Goal: Information Seeking & Learning: Learn about a topic

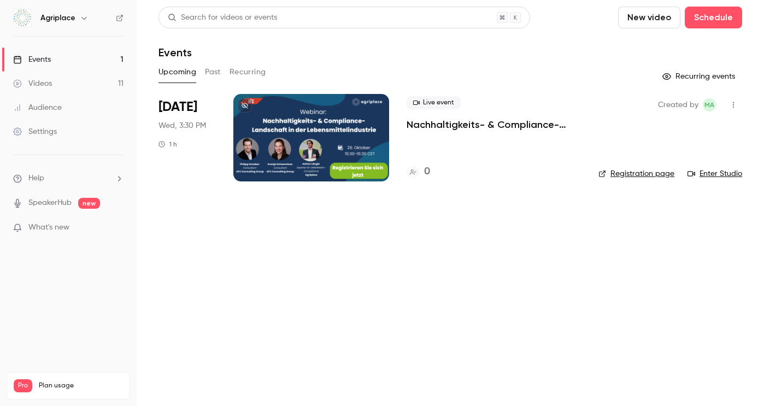
click at [214, 69] on button "Past" at bounding box center [213, 71] width 16 height 17
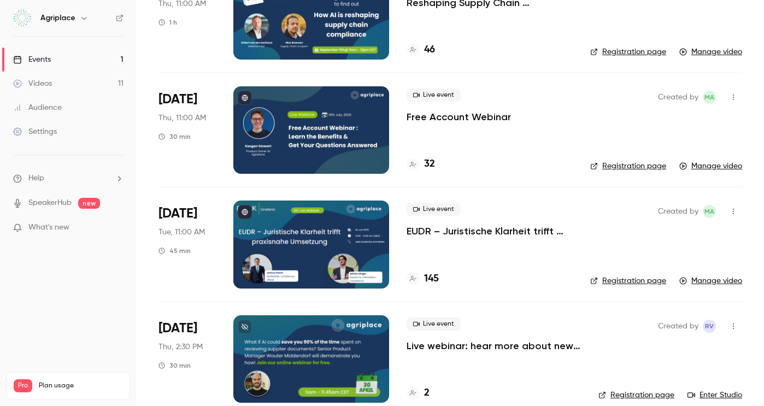
scroll to position [367, 0]
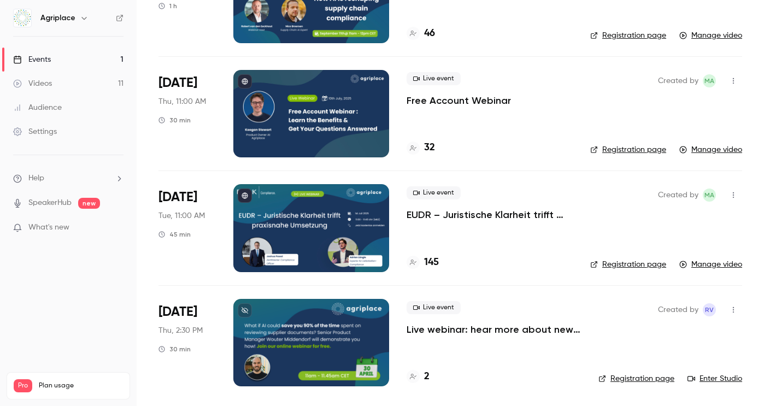
click at [721, 267] on link "Manage video" at bounding box center [710, 264] width 63 height 11
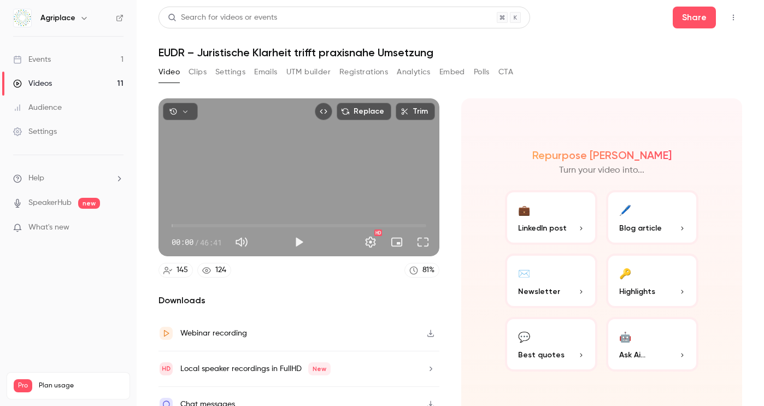
click at [198, 71] on button "Clips" at bounding box center [197, 71] width 18 height 17
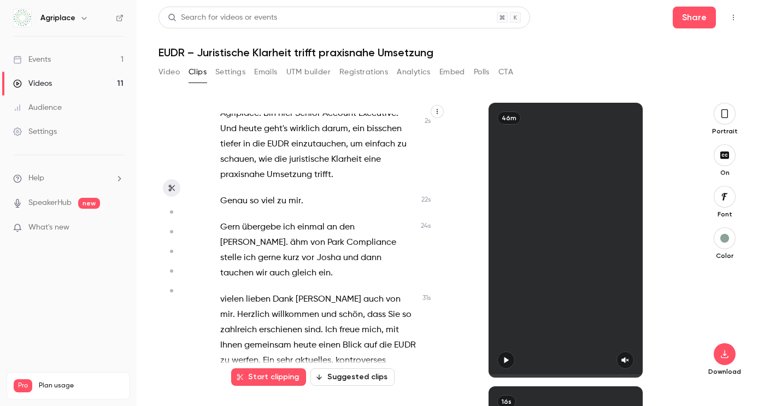
scroll to position [99, 0]
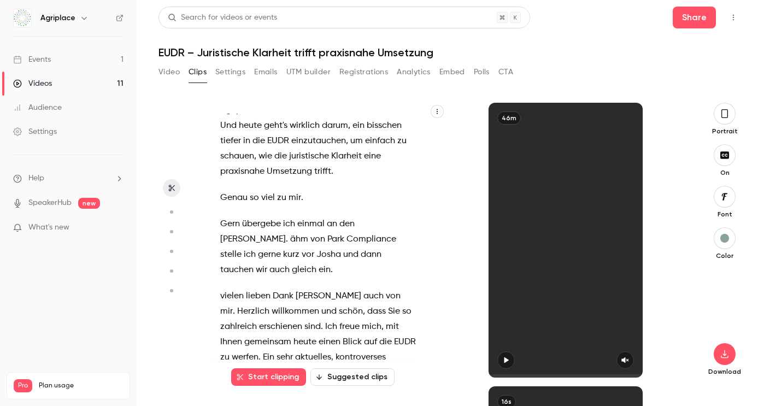
click at [357, 373] on button "Suggested clips" at bounding box center [352, 376] width 84 height 17
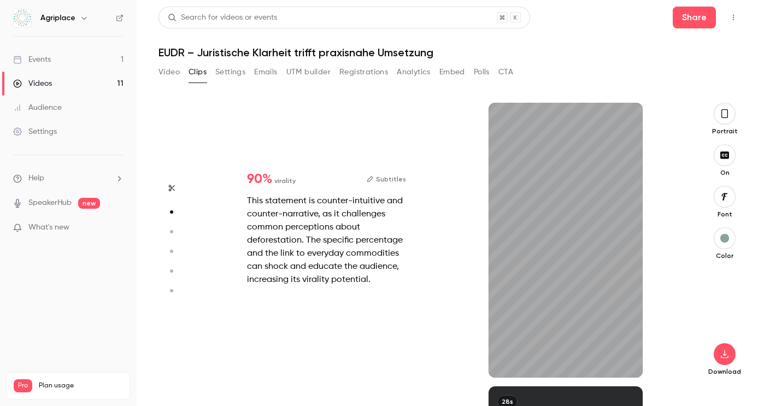
scroll to position [284, 0]
click at [720, 356] on icon "button" at bounding box center [724, 354] width 13 height 9
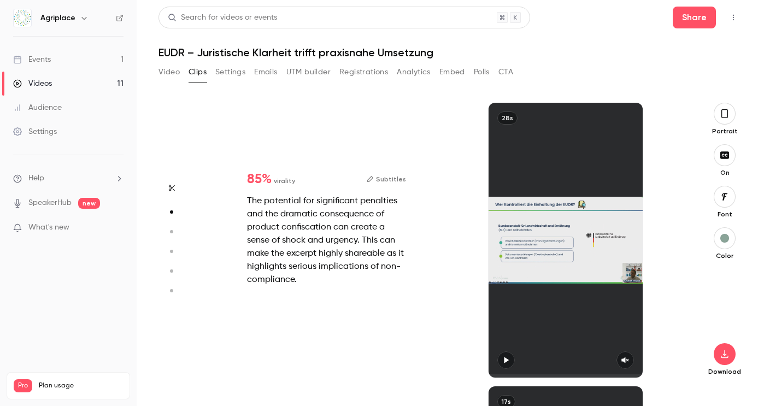
type input "*"
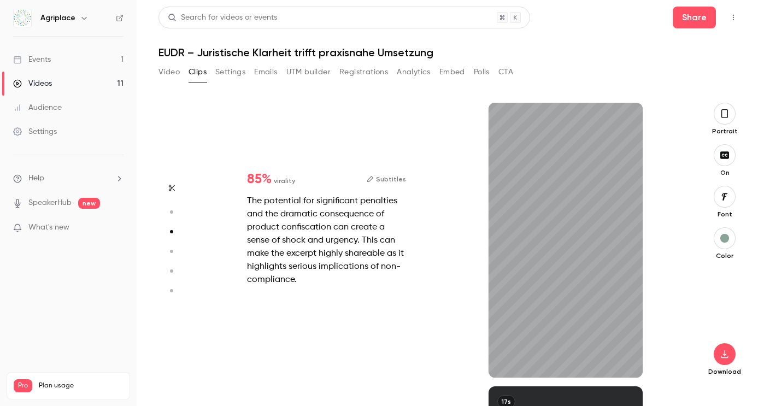
scroll to position [567, 0]
click at [725, 349] on button "button" at bounding box center [724, 354] width 22 height 22
type input "*"
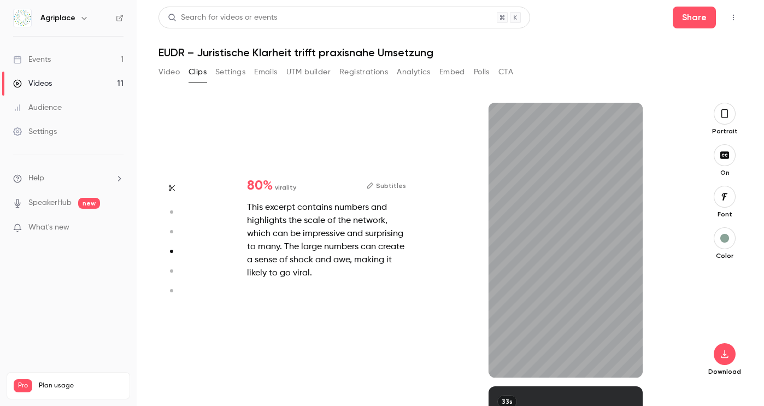
scroll to position [851, 0]
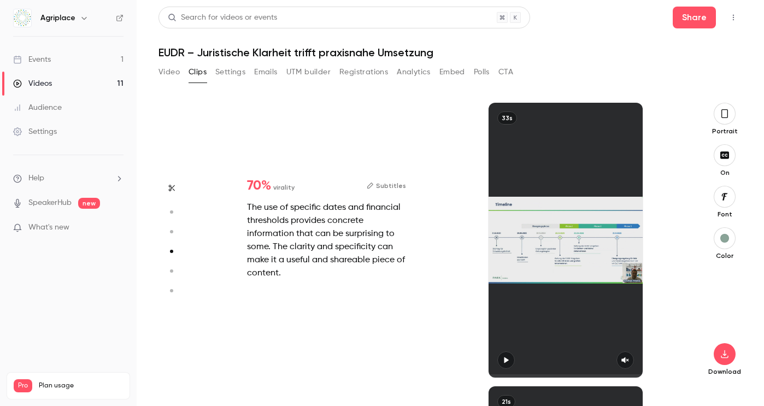
type input "*"
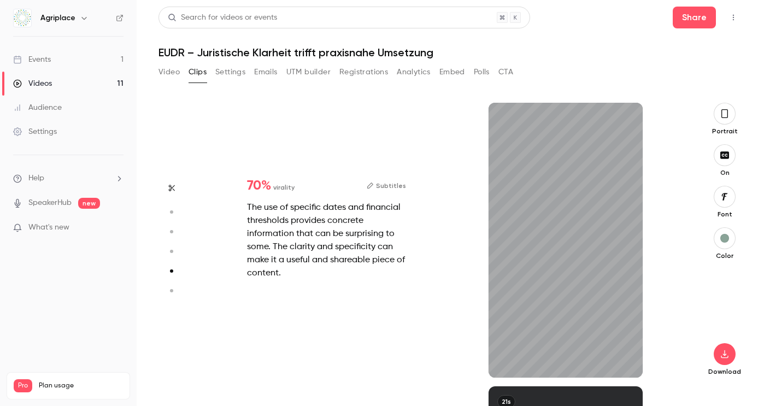
scroll to position [1134, 0]
type input "*"
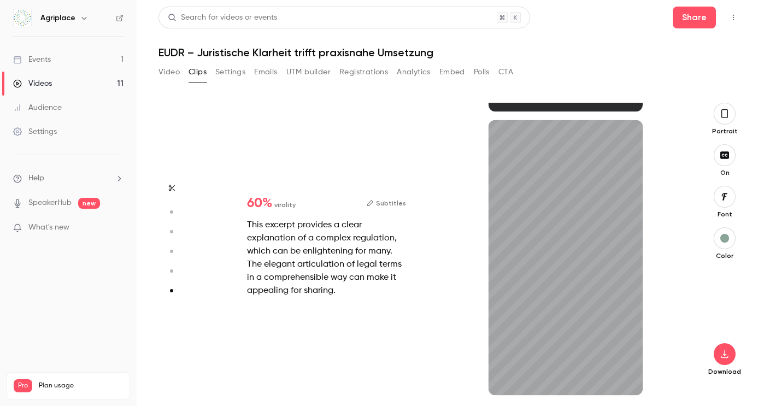
scroll to position [1400, 0]
click at [727, 350] on icon "button" at bounding box center [724, 354] width 13 height 9
click at [394, 202] on button "Subtitles" at bounding box center [386, 203] width 39 height 13
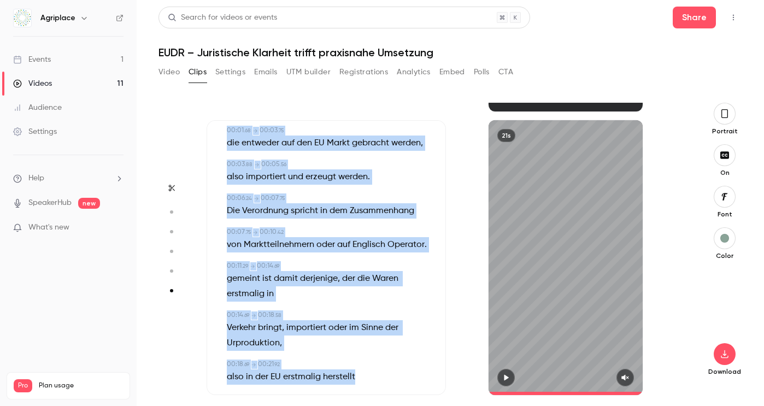
scroll to position [85, 0]
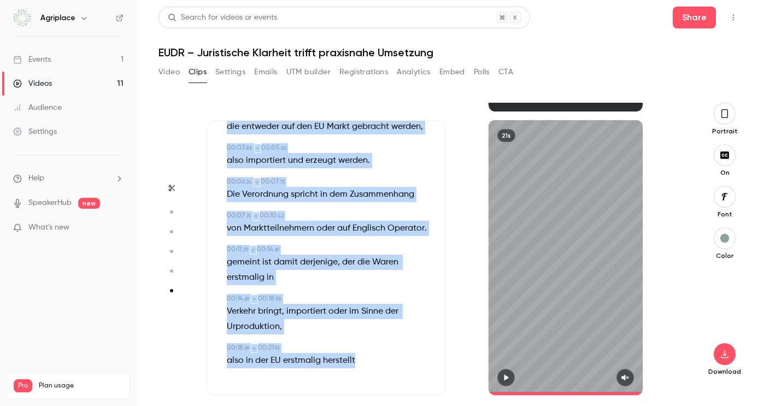
drag, startPoint x: 225, startPoint y: 174, endPoint x: 385, endPoint y: 389, distance: 268.7
click at [385, 389] on div "Subtitles 00:00 . 00 → 00:01 . 59 Die ODR gilt für alle Produkte , 00:01 . 68 →…" at bounding box center [325, 257] width 239 height 275
copy div "Die ODR gilt für alle Produkte , 00:01 . 68 → 00:03 . 75 die entweder auf den E…"
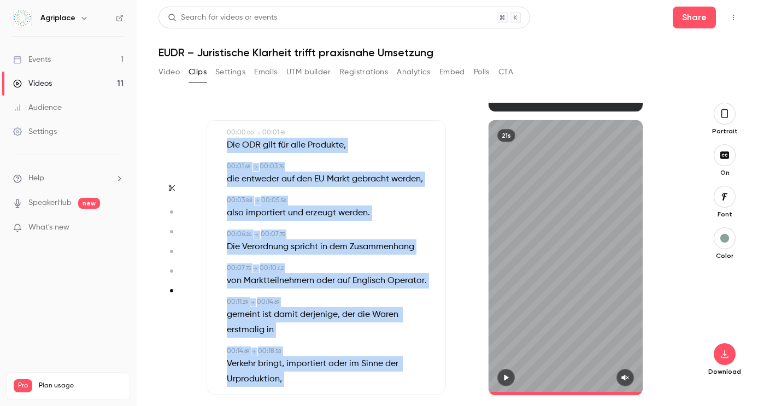
scroll to position [0, 0]
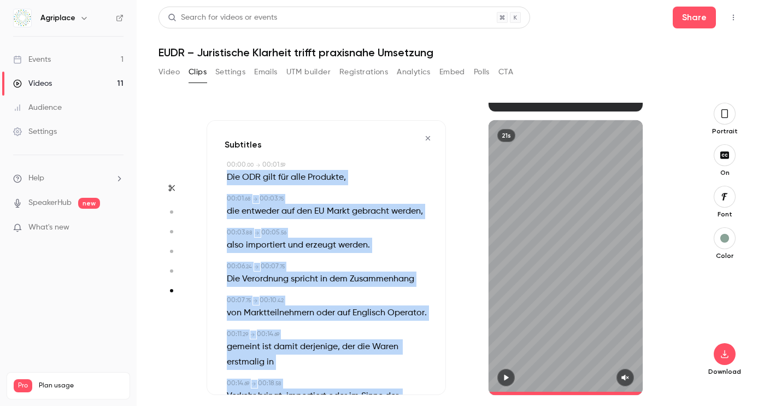
click at [424, 139] on icon "button" at bounding box center [427, 138] width 9 height 8
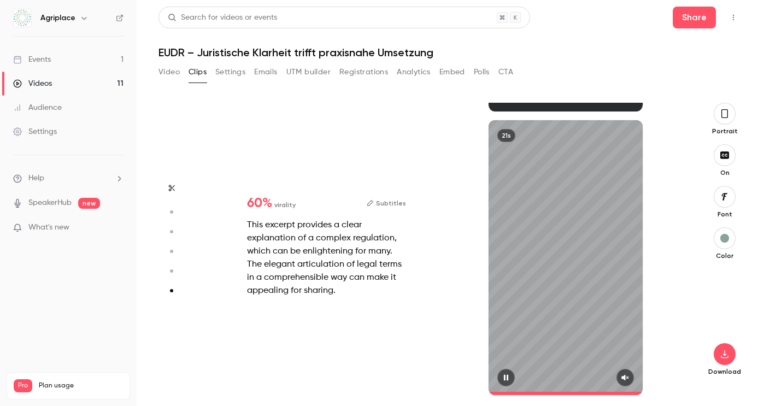
type input "*"
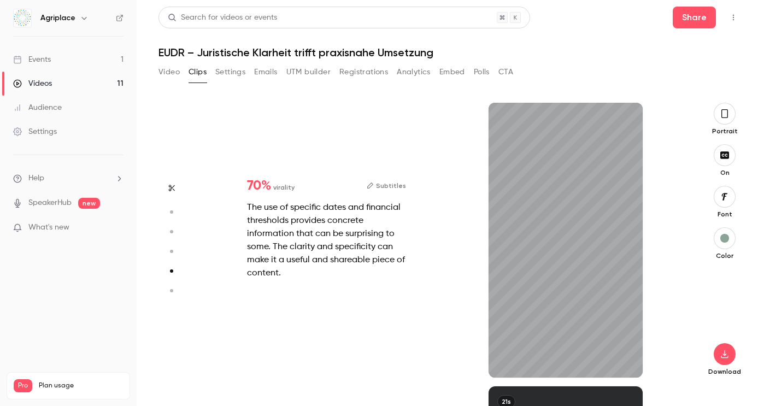
scroll to position [1134, 0]
click at [391, 185] on button "Subtitles" at bounding box center [386, 185] width 39 height 13
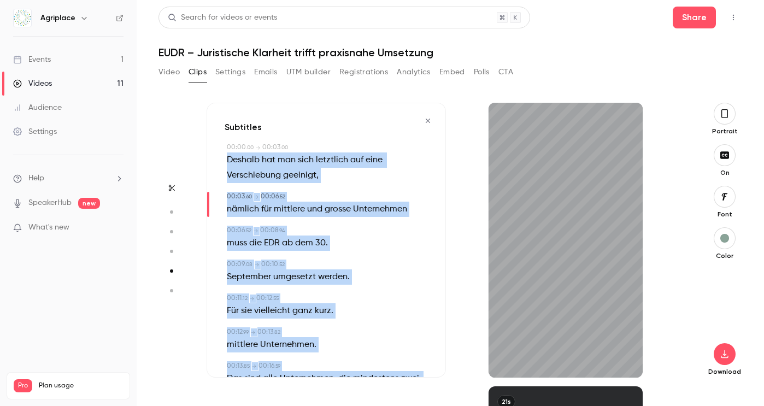
scroll to position [266, 0]
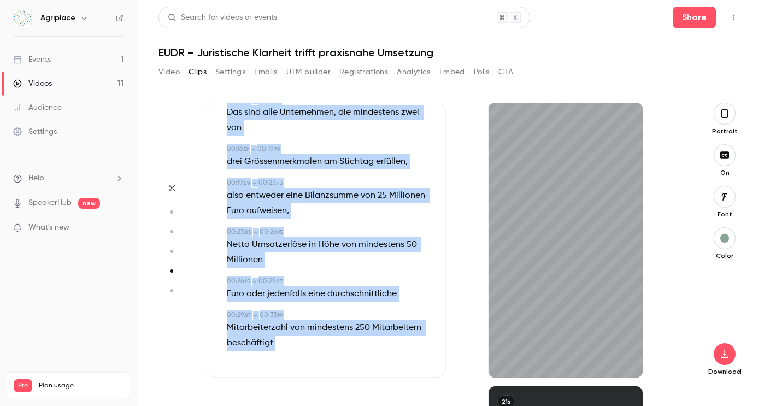
drag, startPoint x: 226, startPoint y: 158, endPoint x: 322, endPoint y: 389, distance: 249.8
click at [322, 389] on div "Start clipping Suggested clips 46m 90 % virality Subtitles This statement is co…" at bounding box center [445, 254] width 479 height 303
copy div "Deshalb hat man sich letztlich auf eine Verschiebung geeinigt , 00:03 . 60 → 00…"
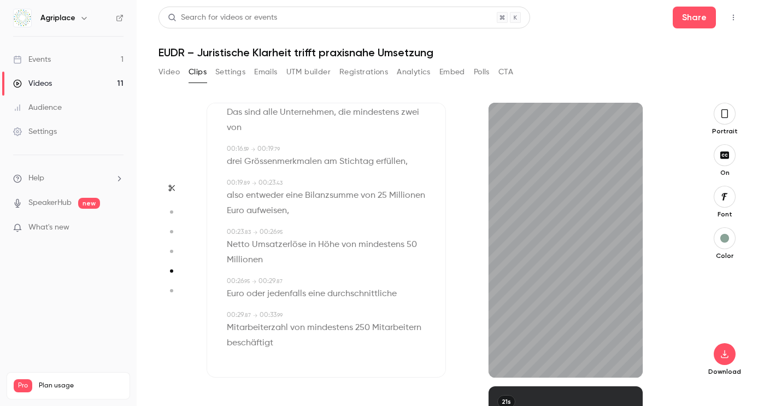
click at [461, 116] on div "33s" at bounding box center [565, 240] width 239 height 275
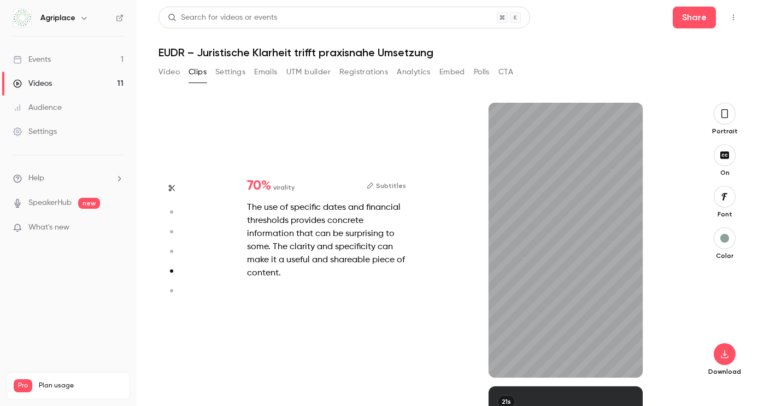
scroll to position [0, 0]
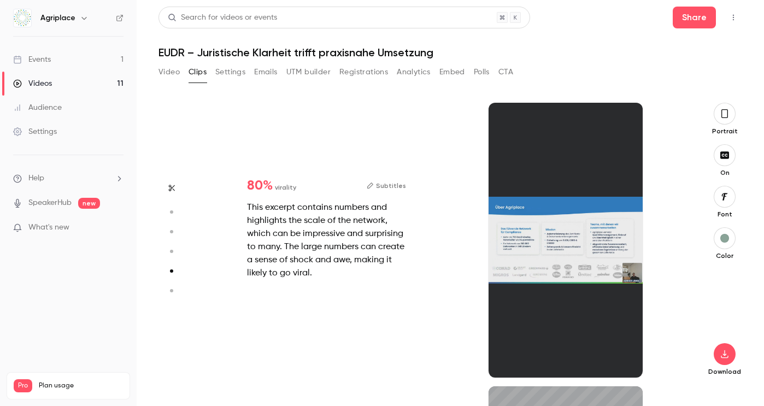
type input "*"
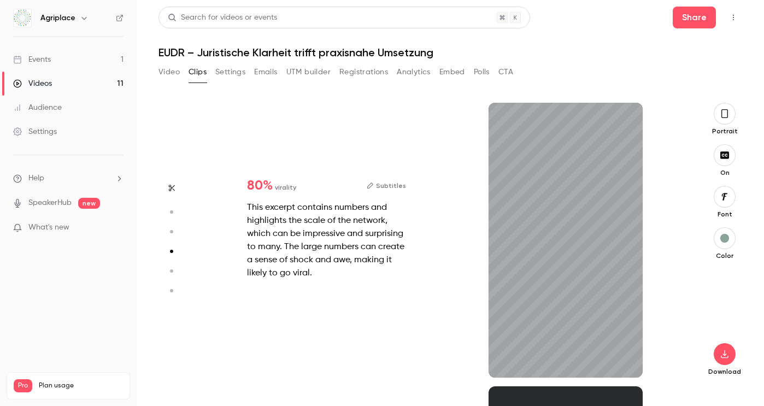
type input "*"
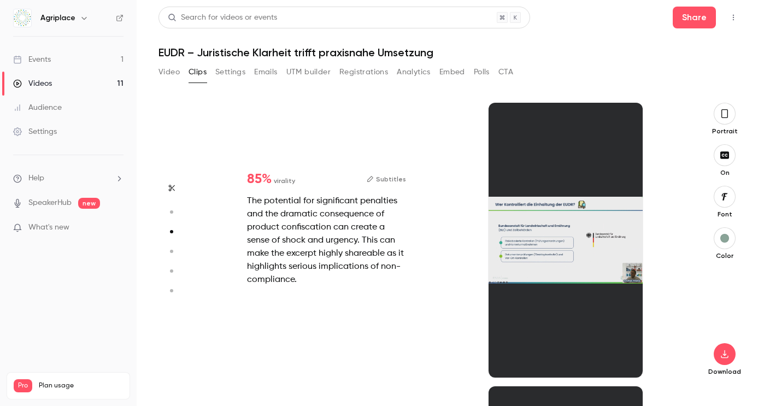
scroll to position [567, 0]
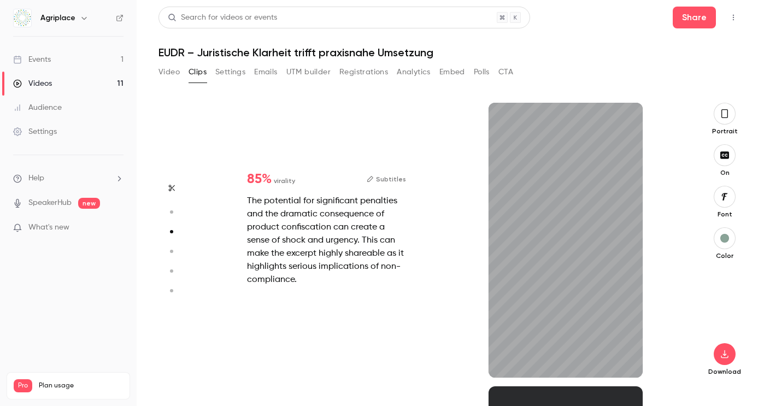
click at [396, 180] on button "Subtitles" at bounding box center [386, 179] width 39 height 13
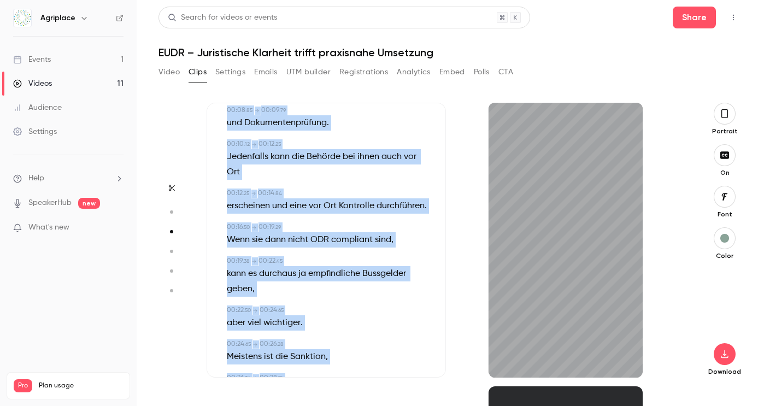
scroll to position [269, 0]
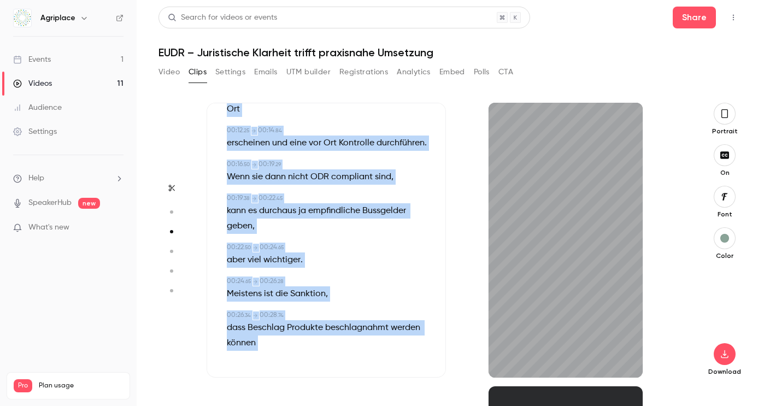
drag, startPoint x: 217, startPoint y: 155, endPoint x: 340, endPoint y: 411, distance: 284.7
click at [340, 405] on html "Agriplace Events 1 Videos 11 Audience Settings Help SpeakerHub new What's new P…" at bounding box center [382, 203] width 764 height 406
copy div "Die Massnahmen , 00:02 . 07 → 00:03 . 55 die die BLE durchführen kann , 00:03 .…"
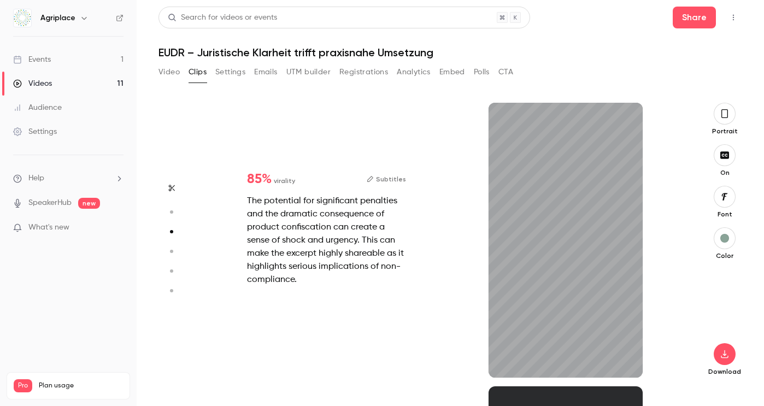
type input "*"
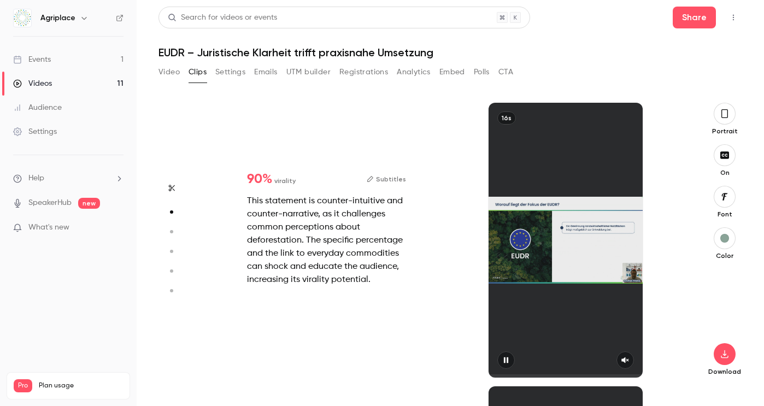
scroll to position [284, 0]
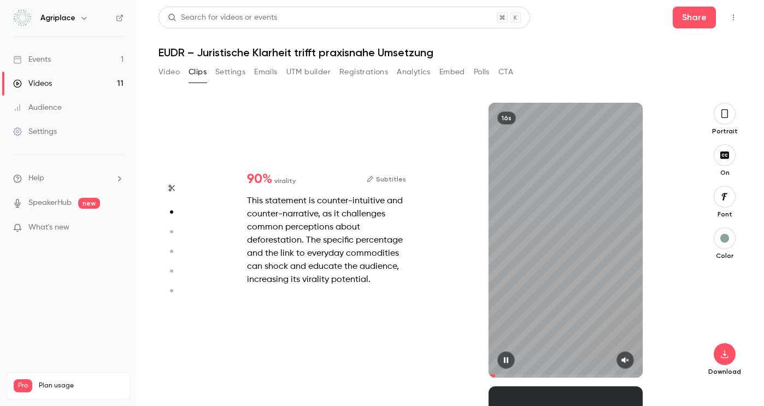
click at [382, 179] on button "Subtitles" at bounding box center [386, 179] width 39 height 13
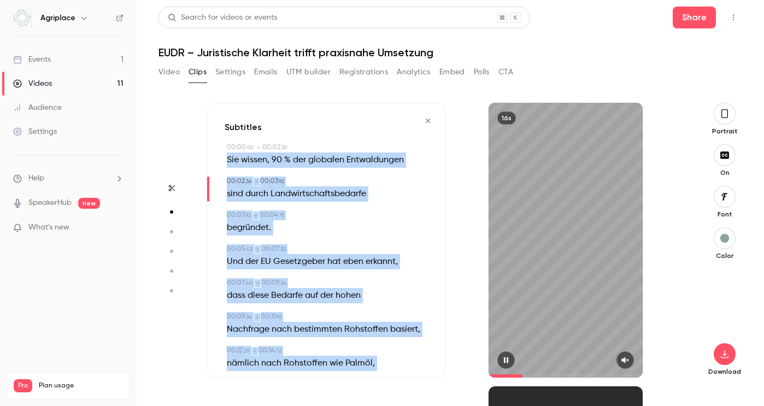
scroll to position [54, 0]
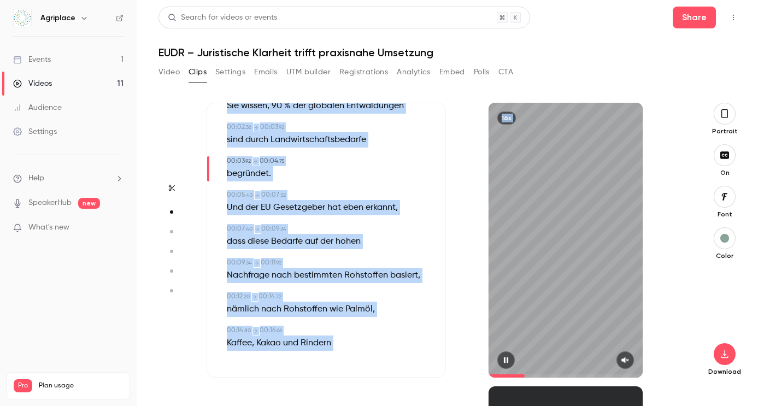
drag, startPoint x: 223, startPoint y: 158, endPoint x: 328, endPoint y: 385, distance: 250.1
click at [328, 385] on div "Start clipping Suggested clips 46m 90 % virality Subtitles This statement is co…" at bounding box center [445, 254] width 479 height 303
copy div "Sie wissen , 90 % der globalen Entwaldungen 00:02 . 36 → 00:03 . 92 sind durch …"
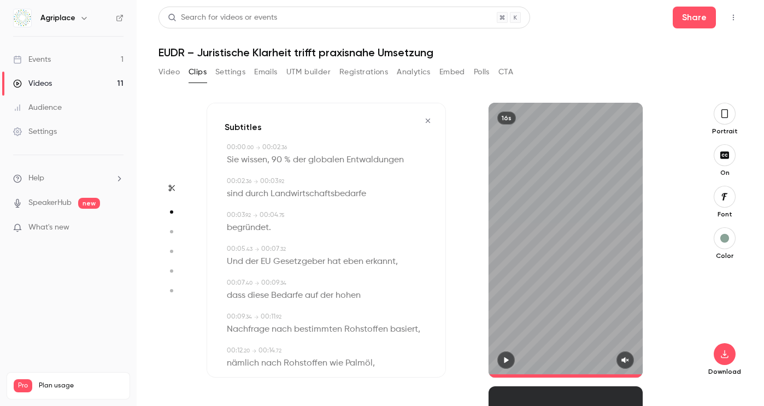
click at [430, 121] on icon "button" at bounding box center [427, 121] width 9 height 8
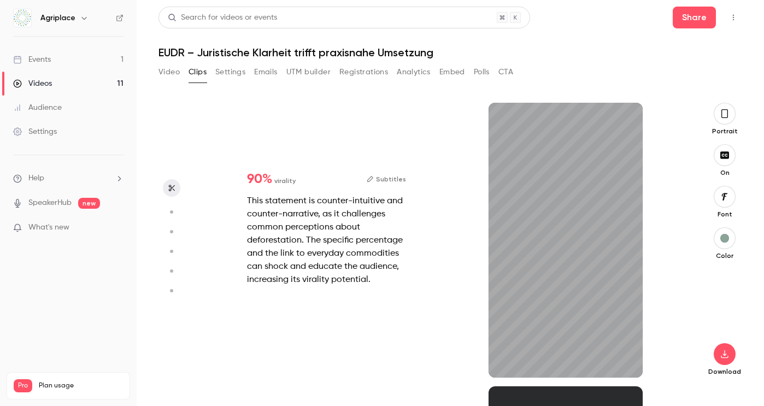
scroll to position [5, 0]
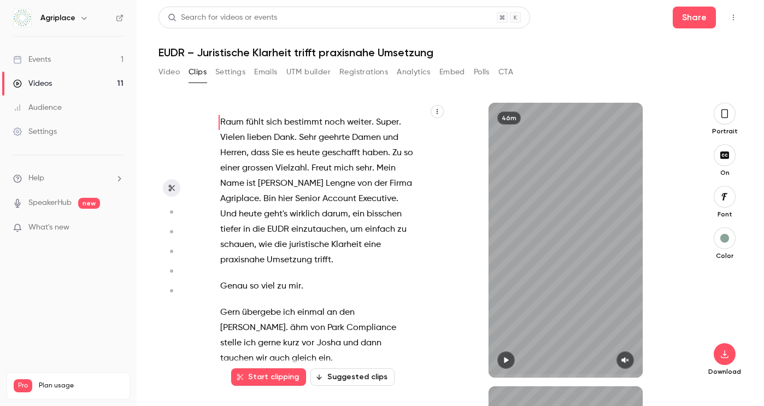
type input "*"
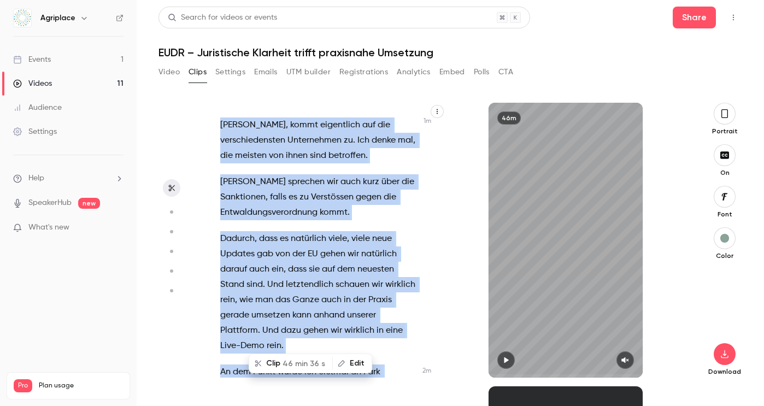
scroll to position [728, 0]
